Goal: Information Seeking & Learning: Find specific fact

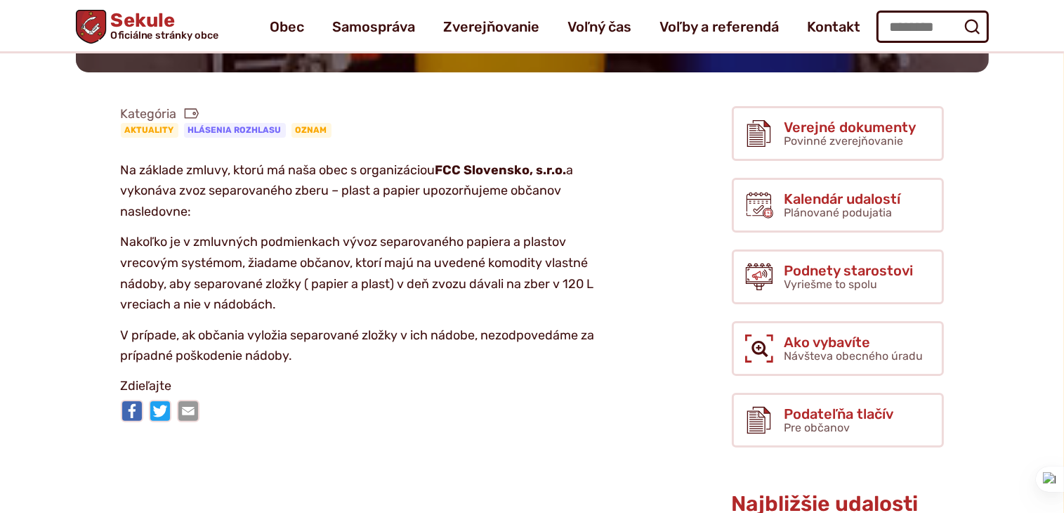
scroll to position [253, 0]
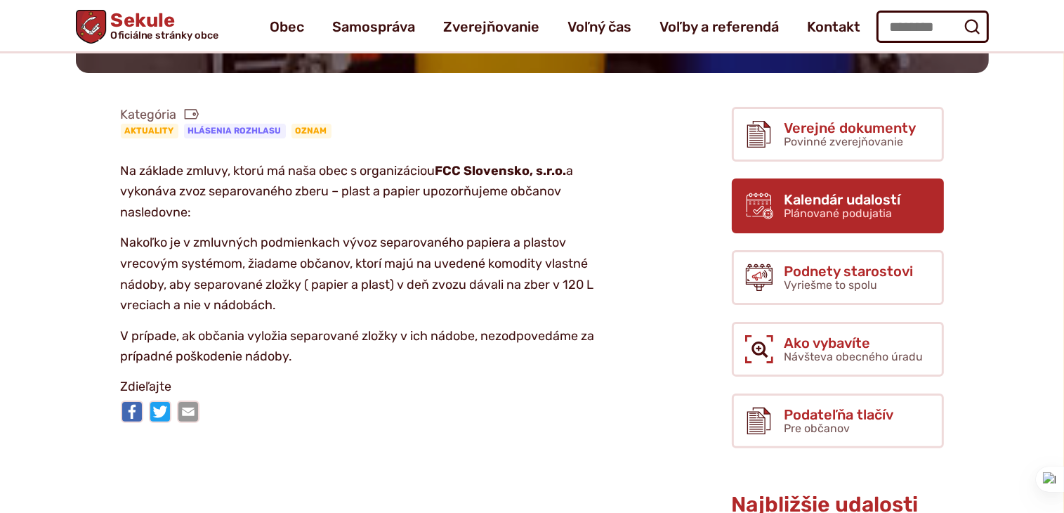
click at [854, 200] on span "Kalendár udalostí" at bounding box center [842, 199] width 117 height 15
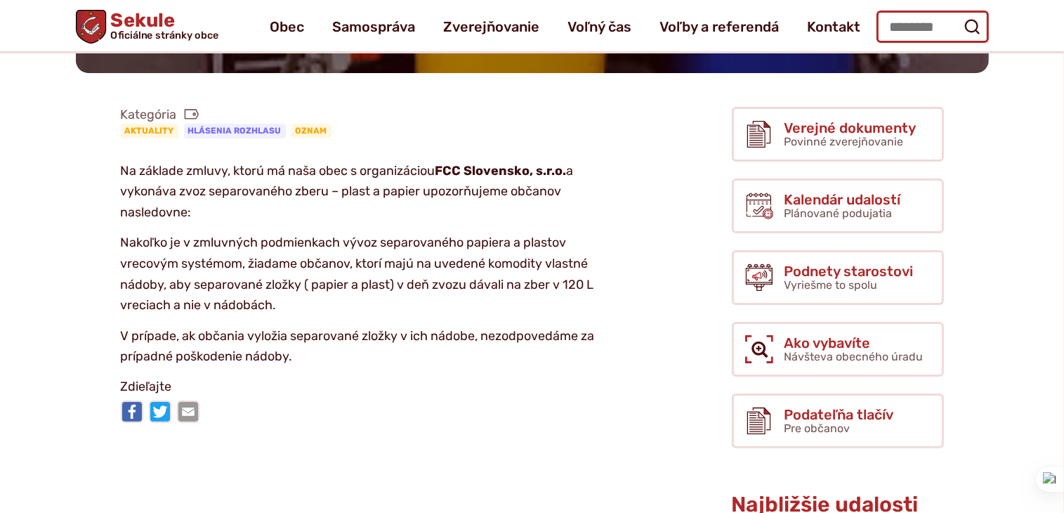
click at [888, 22] on input "Hľadať:" at bounding box center [932, 27] width 112 height 32
type input "**********"
click at [959, 14] on button "Odoslať vyhľadávací formulár" at bounding box center [971, 26] width 25 height 25
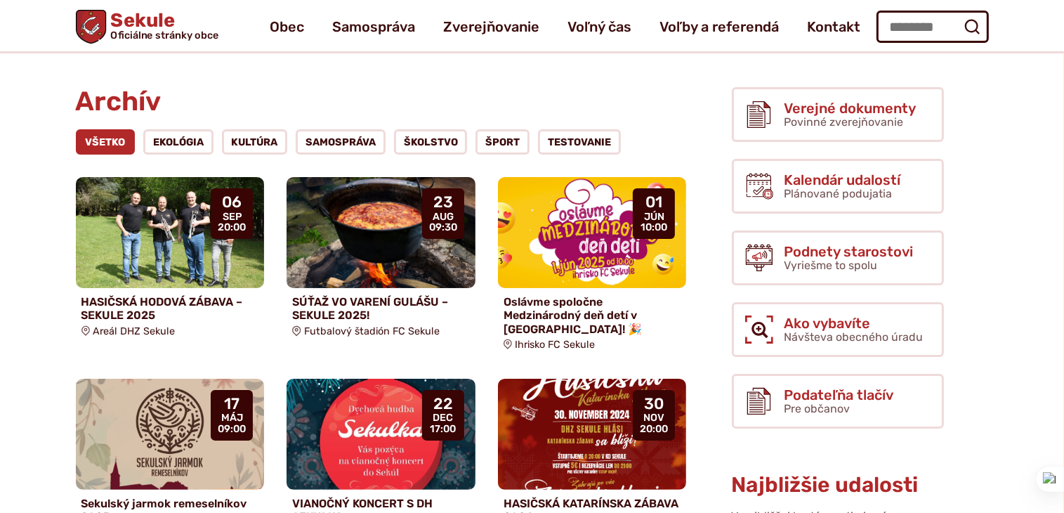
scroll to position [56, 0]
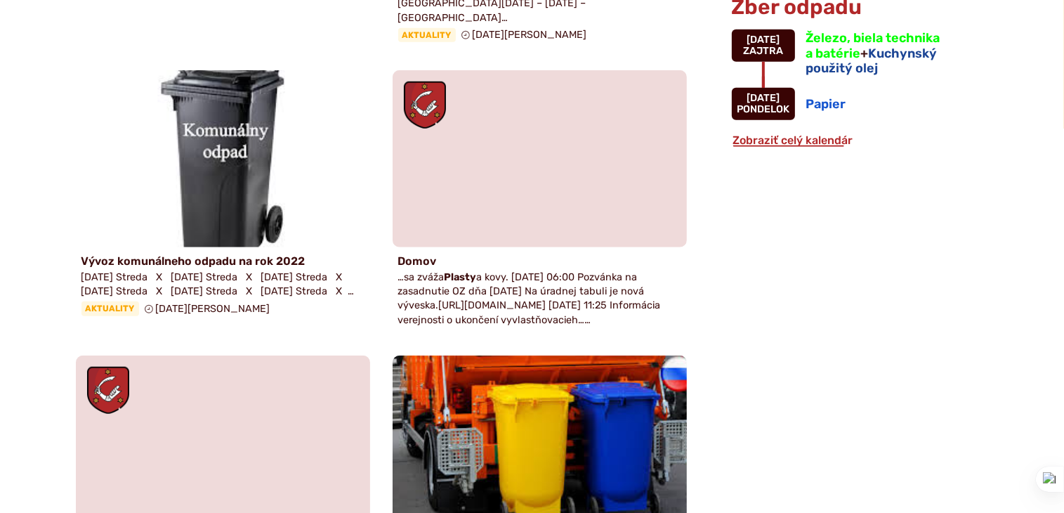
scroll to position [1124, 0]
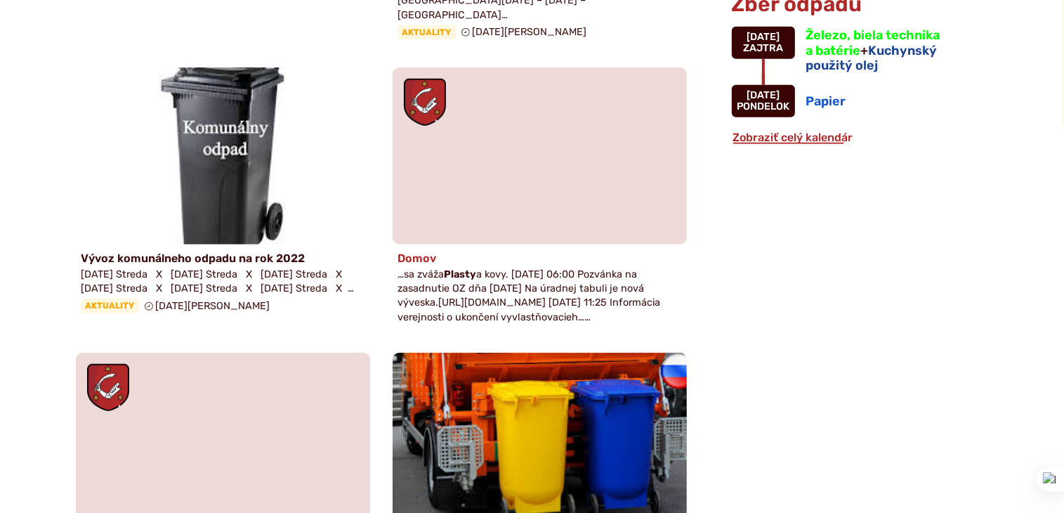
click at [425, 259] on h4 "Domov" at bounding box center [539, 257] width 283 height 13
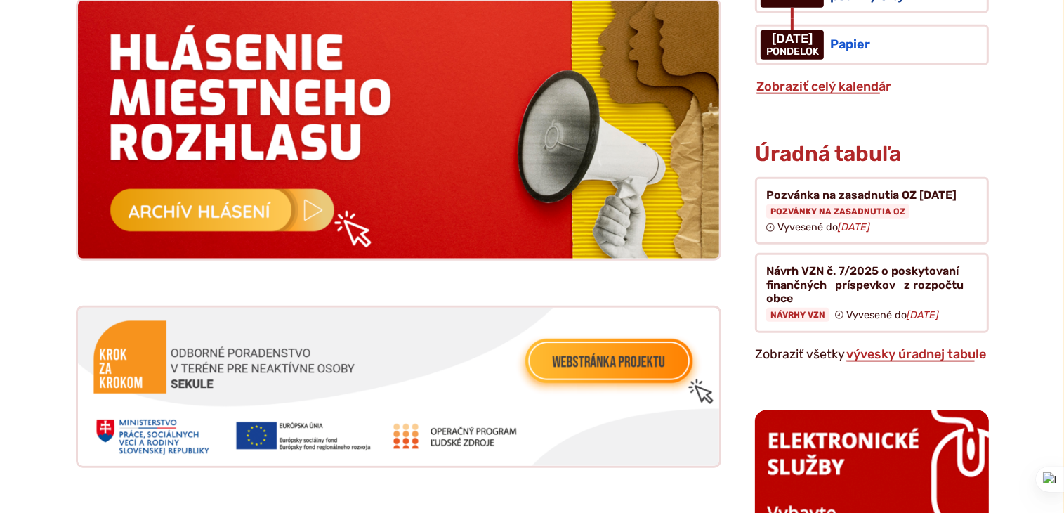
scroll to position [1433, 0]
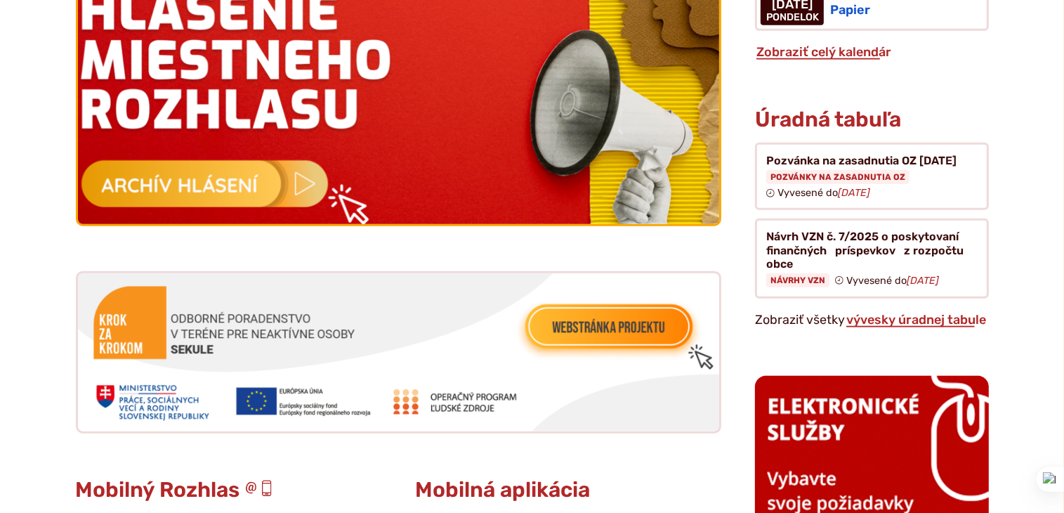
click at [310, 175] on img at bounding box center [399, 96] width 706 height 284
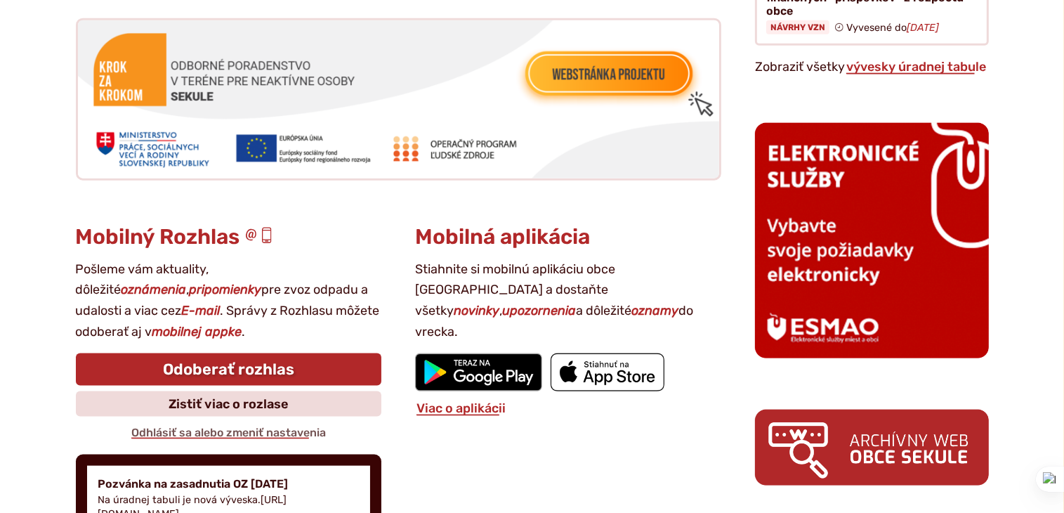
scroll to position [1714, 0]
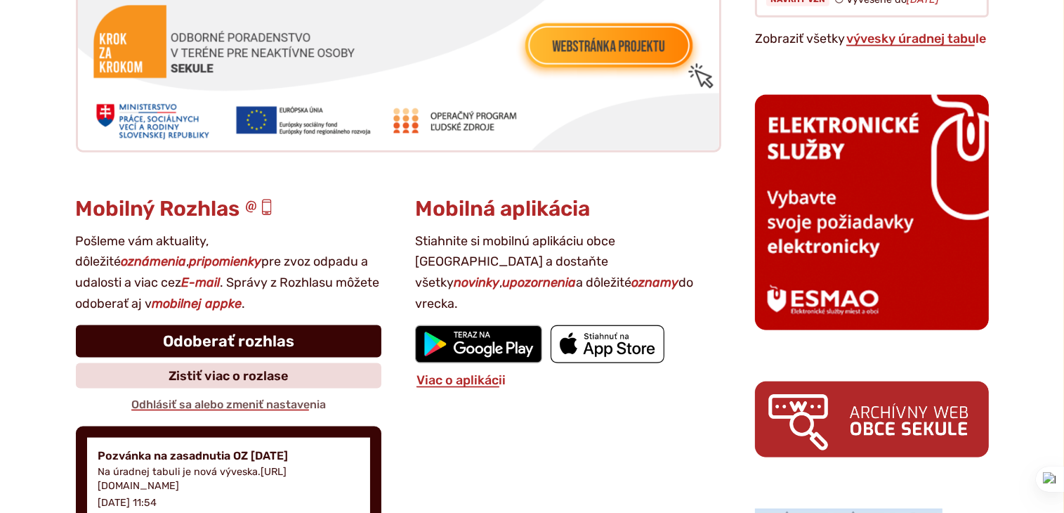
click at [251, 342] on link "Odoberať rozhlas" at bounding box center [229, 341] width 306 height 32
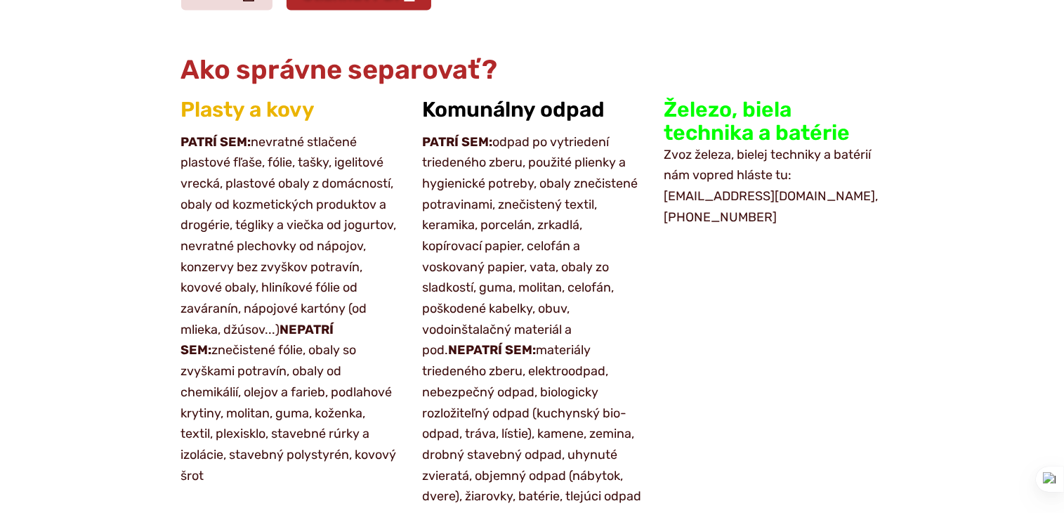
scroll to position [2023, 0]
